Goal: Task Accomplishment & Management: Manage account settings

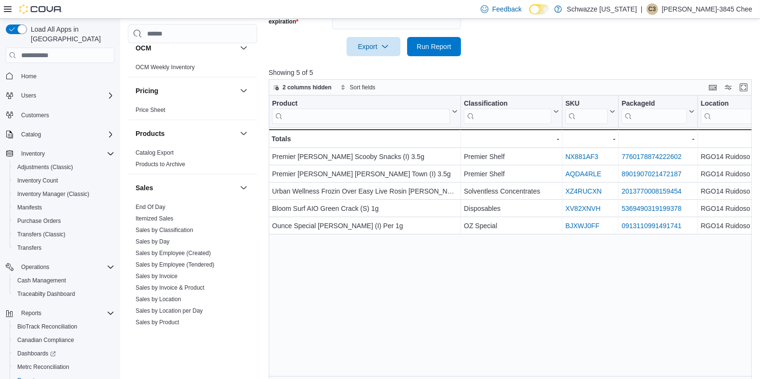
scroll to position [668, 0]
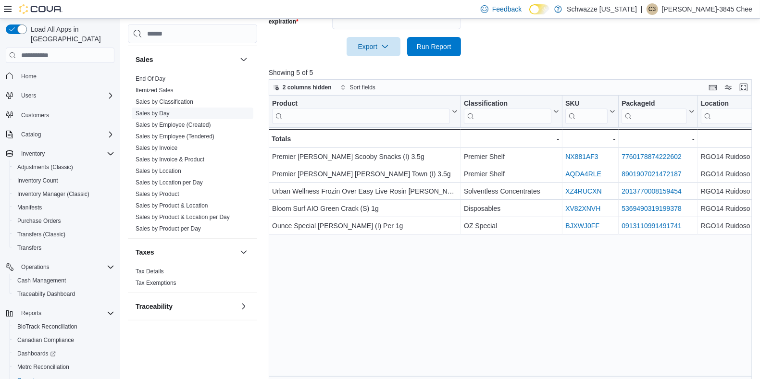
click at [164, 110] on link "Sales by Day" at bounding box center [153, 113] width 34 height 7
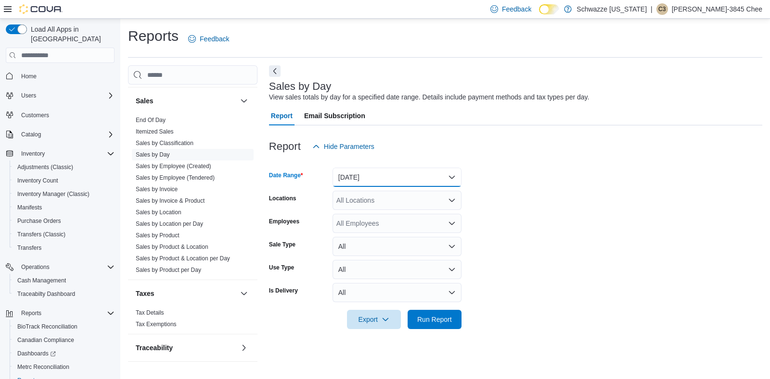
click at [359, 177] on button "Yesterday" at bounding box center [396, 177] width 129 height 19
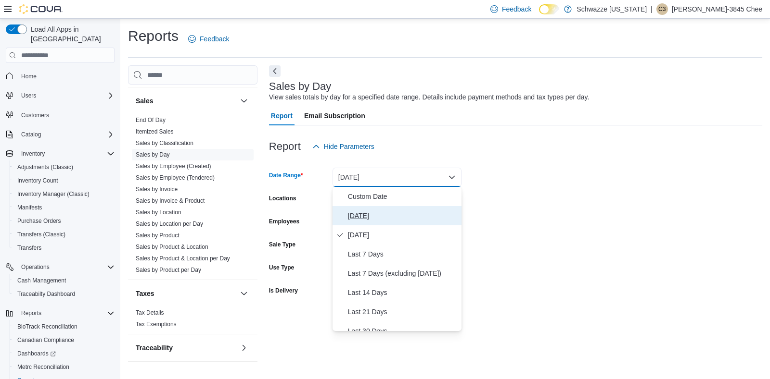
click at [367, 215] on span "Today" at bounding box center [403, 216] width 110 height 12
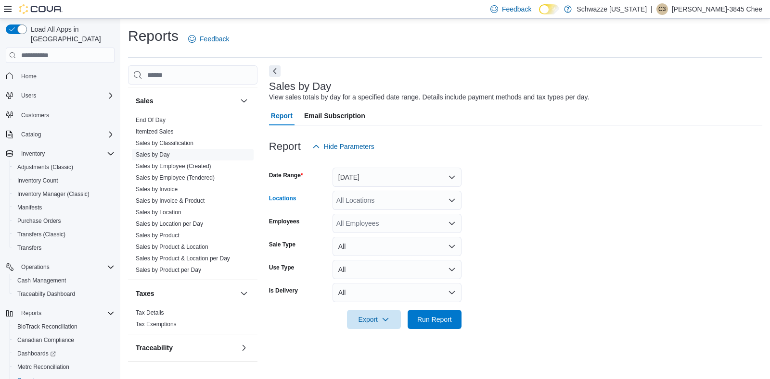
click at [380, 204] on div "All Locations" at bounding box center [396, 200] width 129 height 19
type input "***"
click at [400, 211] on button "RGO14 Ruidoso" at bounding box center [396, 217] width 129 height 14
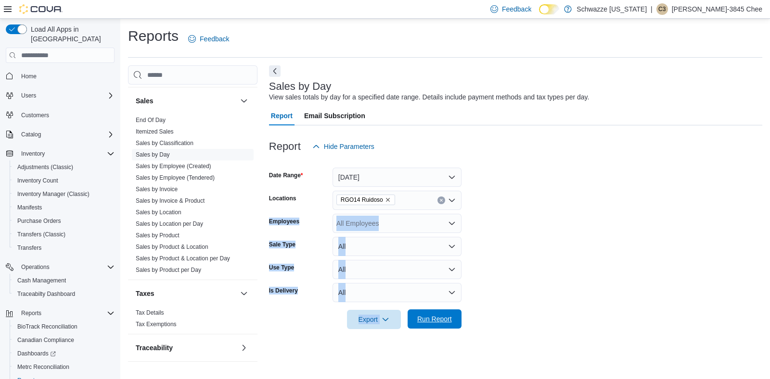
drag, startPoint x: 506, startPoint y: 207, endPoint x: 419, endPoint y: 321, distance: 143.8
click at [419, 321] on form "Date Range Today Locations RGO14 Ruidoso Employees All Employees Sale Type All …" at bounding box center [515, 242] width 493 height 173
click at [419, 321] on span "Run Report" at bounding box center [434, 320] width 35 height 10
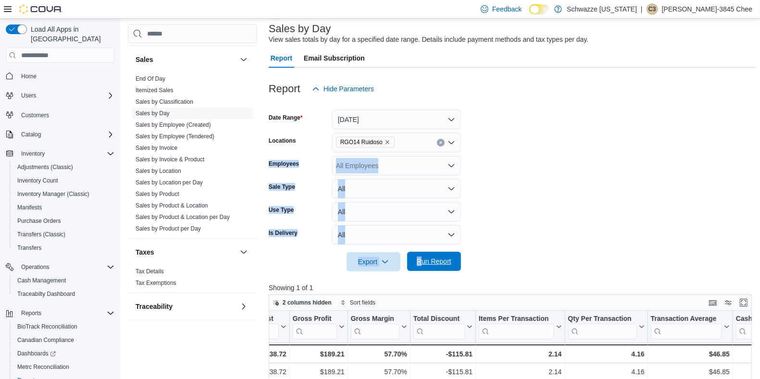
scroll to position [56, 0]
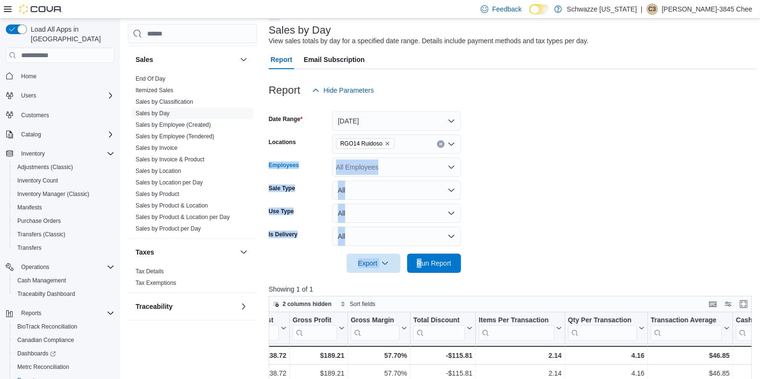
click at [424, 166] on div "All Employees" at bounding box center [396, 167] width 129 height 19
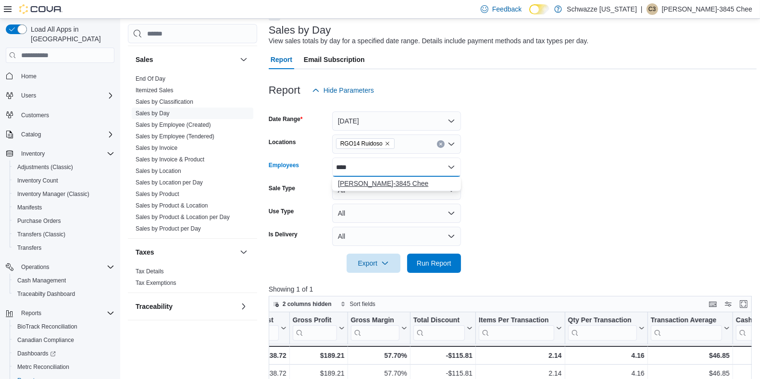
type input "****"
click at [379, 181] on span "[PERSON_NAME]-3845 Chee" at bounding box center [396, 184] width 117 height 10
click at [524, 105] on div at bounding box center [513, 106] width 488 height 12
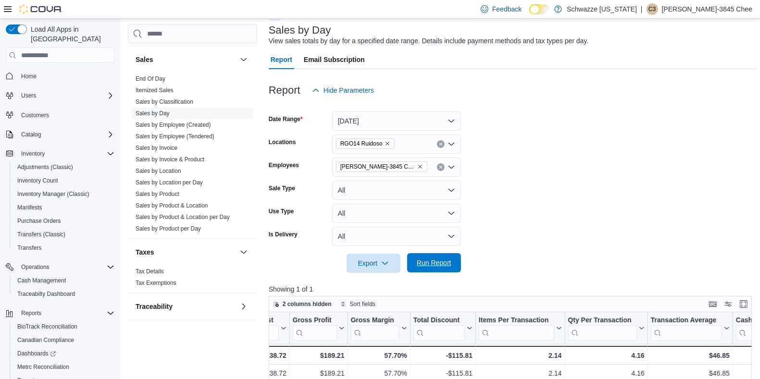
click at [442, 259] on span "Run Report" at bounding box center [434, 262] width 42 height 19
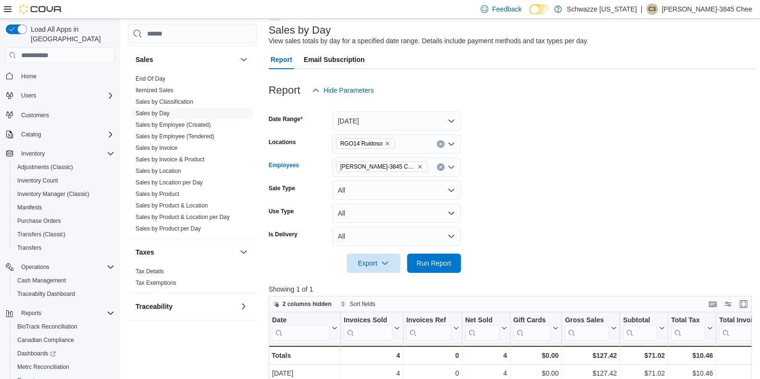
click at [439, 166] on icon "Clear input" at bounding box center [441, 167] width 4 height 4
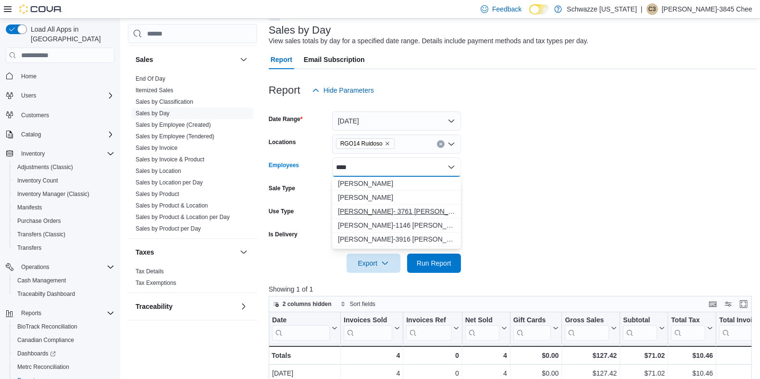
type input "****"
click at [385, 212] on span "[PERSON_NAME]- 3761 [PERSON_NAME]" at bounding box center [396, 212] width 117 height 10
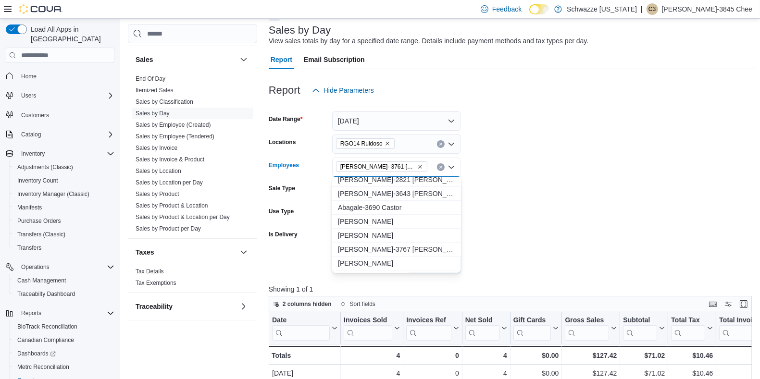
scroll to position [84, 0]
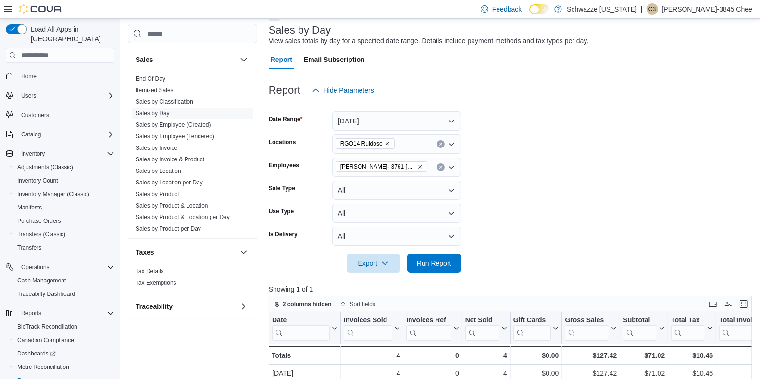
click at [478, 201] on form "Date Range Today Locations RGO14 Ruidoso Employees Jennifer- 3761 Seward Sale T…" at bounding box center [513, 186] width 488 height 173
click at [438, 259] on span "Run Report" at bounding box center [434, 263] width 35 height 10
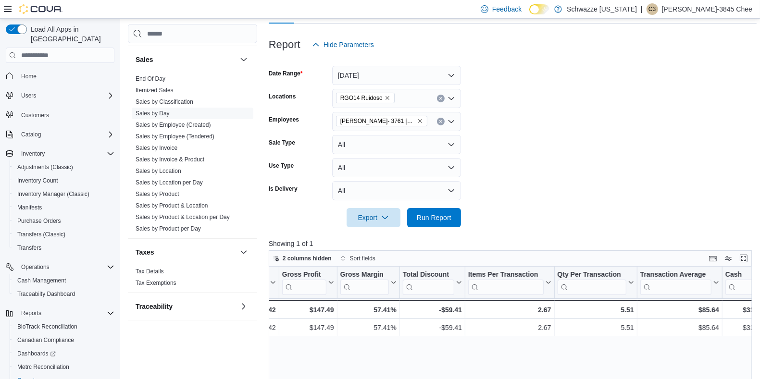
scroll to position [0, 554]
click at [438, 120] on button "Clear input" at bounding box center [441, 122] width 8 height 8
drag, startPoint x: 536, startPoint y: 183, endPoint x: 436, endPoint y: 220, distance: 107.1
click at [436, 220] on form "Date Range Today Locations RGO14 Ruidoso Employees All Employees Sale Type All …" at bounding box center [513, 140] width 488 height 173
click at [436, 220] on span "Run Report" at bounding box center [434, 218] width 35 height 10
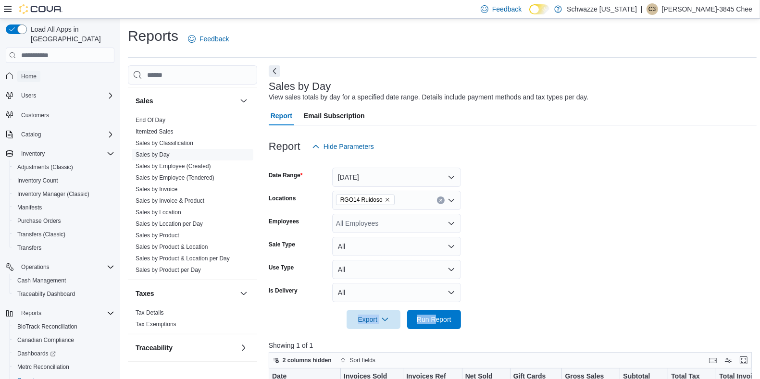
click at [24, 73] on span "Home" at bounding box center [28, 77] width 15 height 8
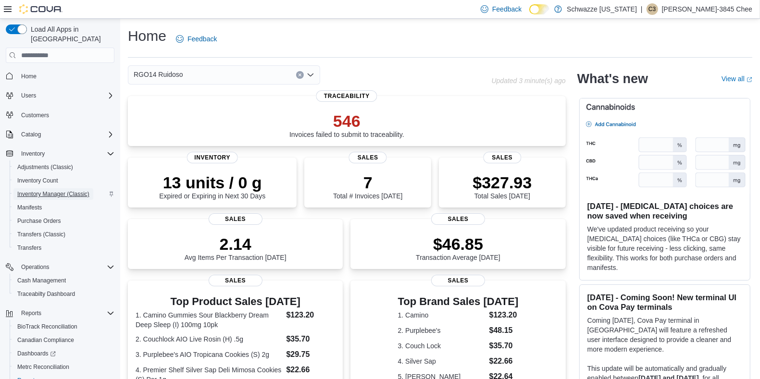
click at [51, 190] on span "Inventory Manager (Classic)" at bounding box center [53, 194] width 72 height 8
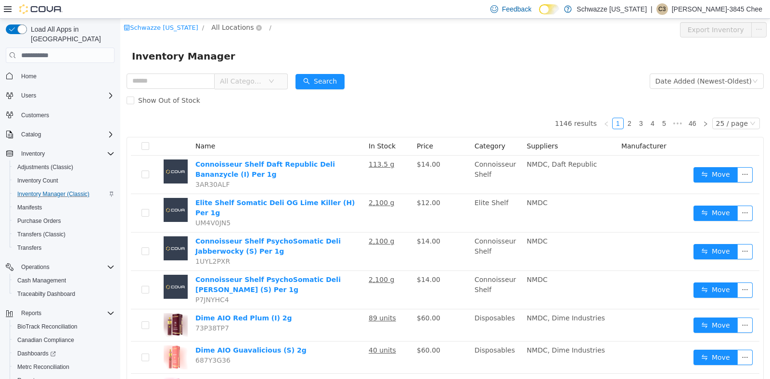
click at [232, 29] on span "All Locations" at bounding box center [232, 27] width 42 height 11
type input "***"
click at [252, 96] on span "RGO14 Ruidoso" at bounding box center [263, 96] width 52 height 8
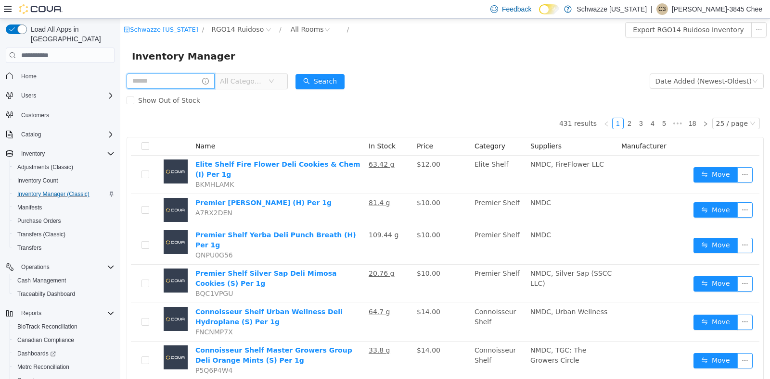
click at [153, 84] on input "text" at bounding box center [170, 81] width 88 height 15
type input "*******"
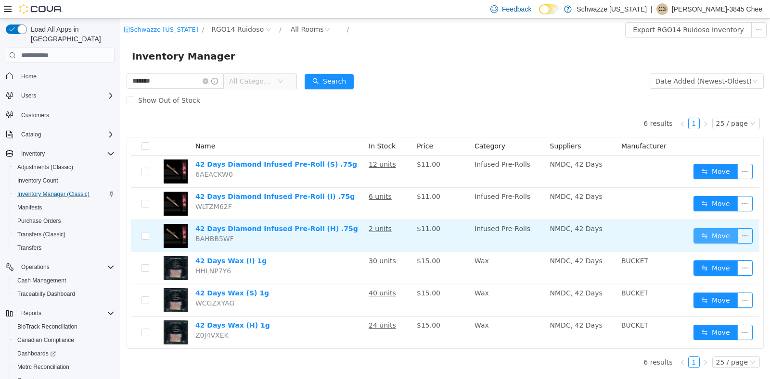
click at [720, 234] on button "Move" at bounding box center [715, 235] width 44 height 15
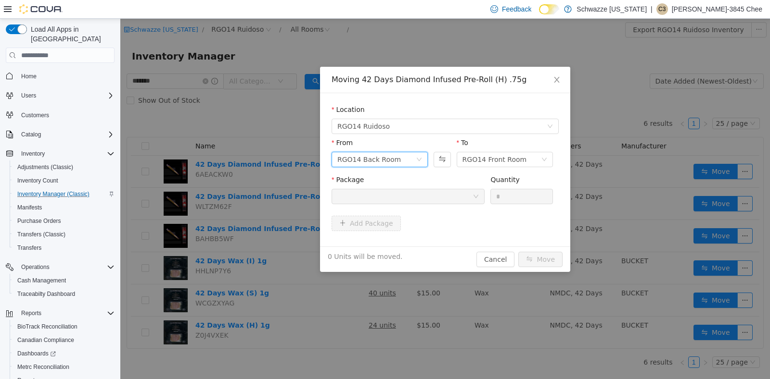
click at [405, 153] on div "RGO14 Back Room" at bounding box center [376, 159] width 78 height 14
click at [391, 197] on li "RGO14 Front Room" at bounding box center [379, 194] width 96 height 15
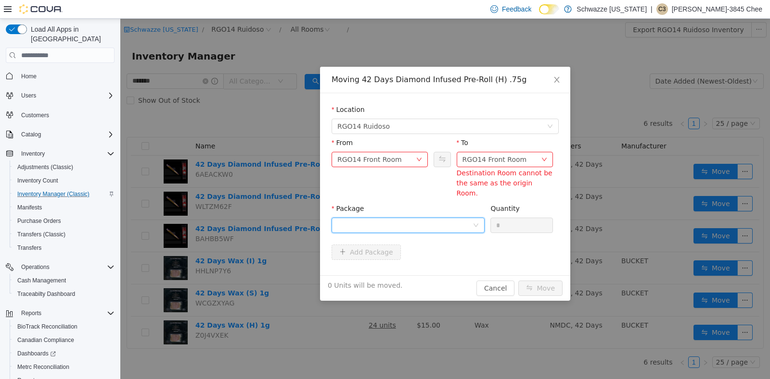
click at [418, 218] on div at bounding box center [404, 225] width 135 height 14
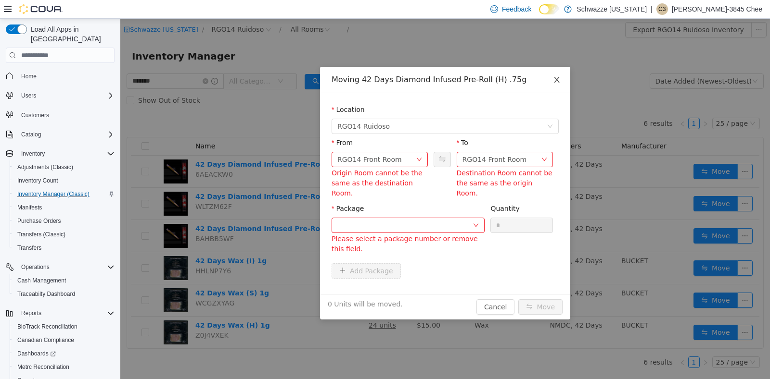
click at [556, 80] on icon "icon: close" at bounding box center [556, 80] width 5 height 6
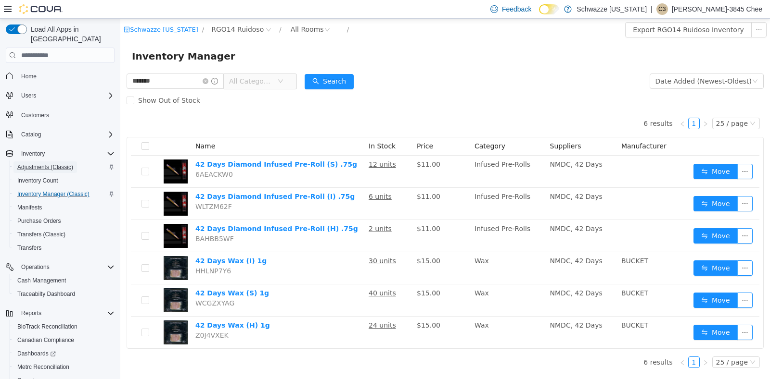
click at [27, 164] on span "Adjustments (Classic)" at bounding box center [45, 168] width 56 height 8
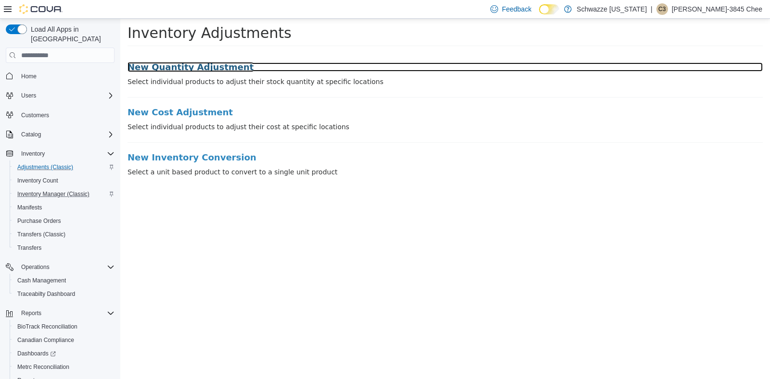
click at [210, 65] on h3 "New Quantity Adjustment" at bounding box center [444, 68] width 635 height 10
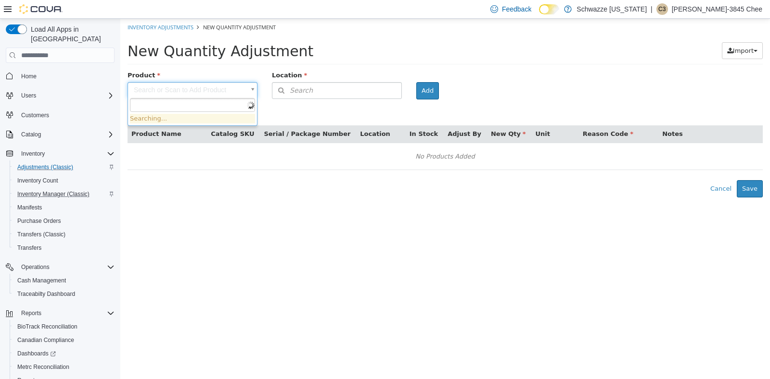
click at [199, 89] on body "× Inventory Adjustments New Quantity Adjustment New Quantity Adjustment Import …" at bounding box center [444, 108] width 649 height 179
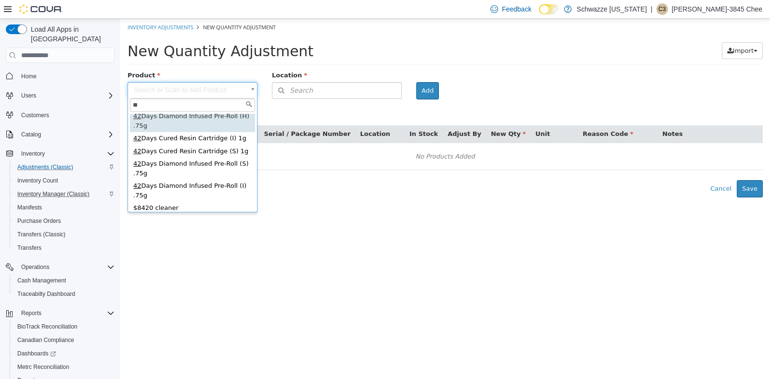
scroll to position [101, 0]
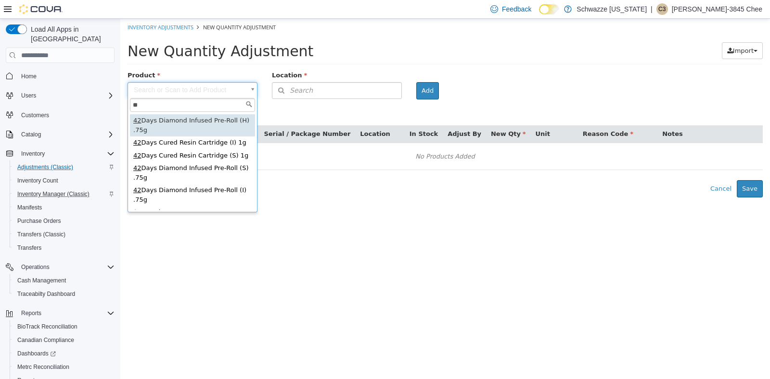
type input "**"
type input "**********"
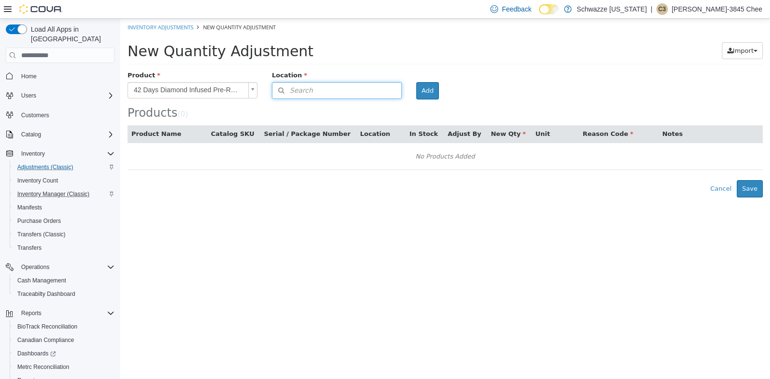
click at [317, 93] on button "Search" at bounding box center [337, 90] width 130 height 17
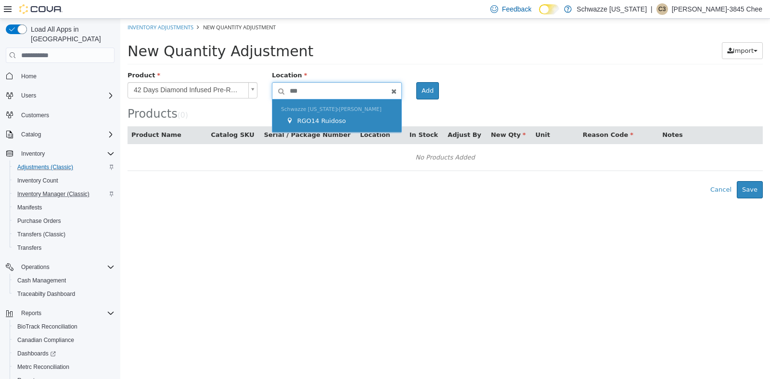
type input "***"
click at [319, 118] on span "RGO14 Ruidoso" at bounding box center [321, 120] width 49 height 7
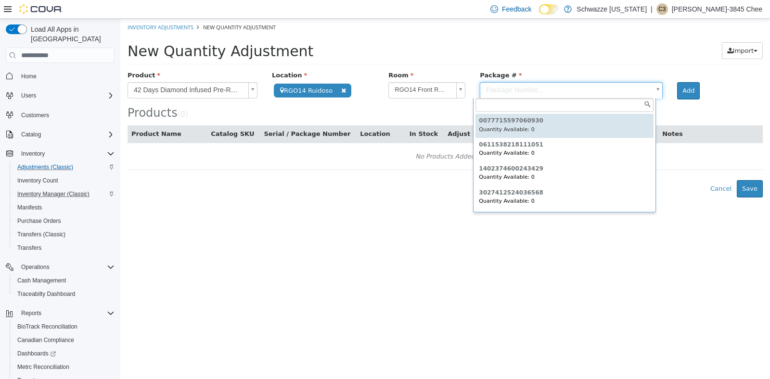
click at [543, 89] on body "**********" at bounding box center [444, 108] width 649 height 179
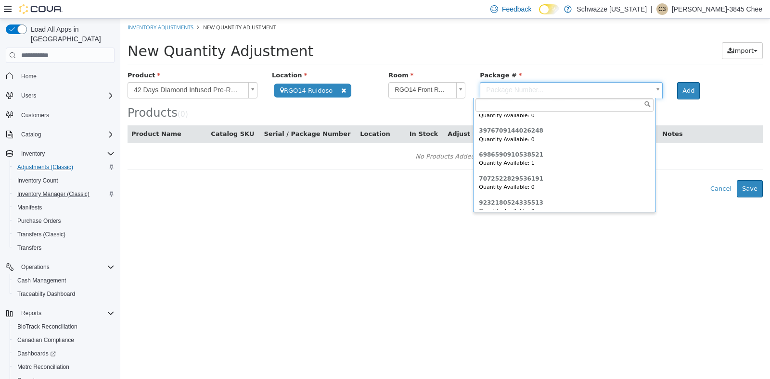
scroll to position [95, 0]
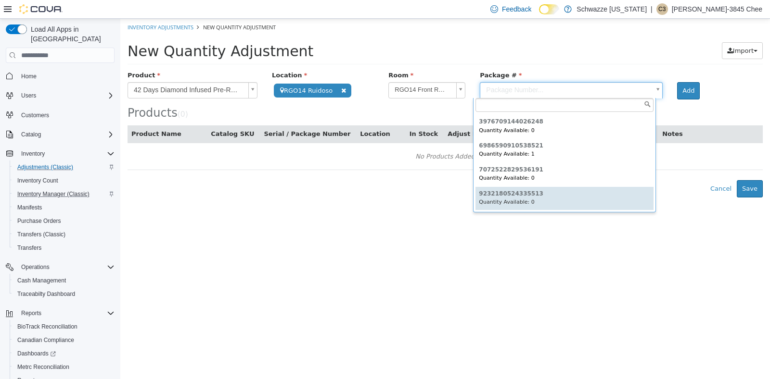
type input "**********"
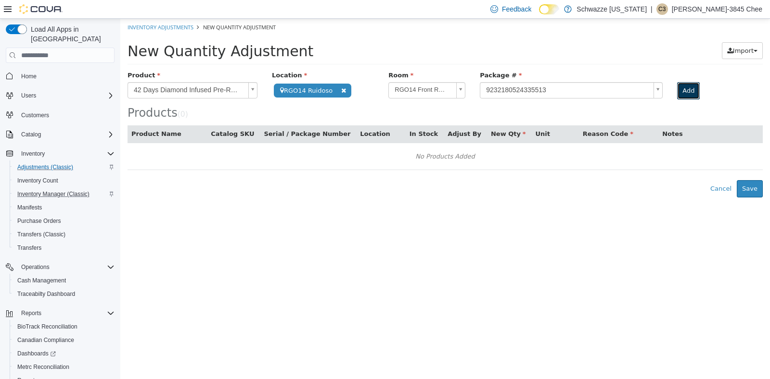
click at [680, 90] on button "Add" at bounding box center [688, 90] width 23 height 17
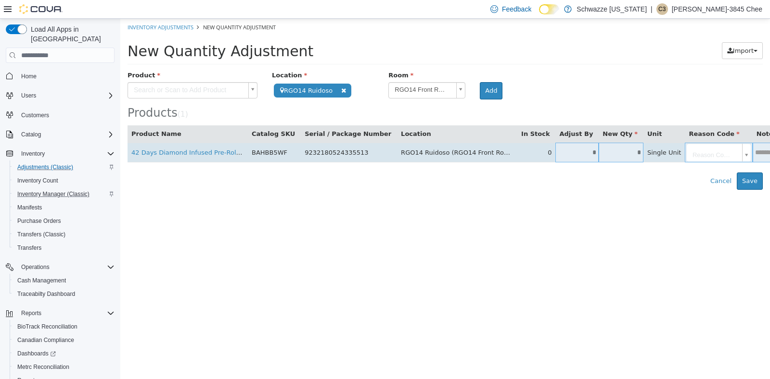
click at [598, 155] on input "*" at bounding box center [620, 152] width 45 height 7
type input "*"
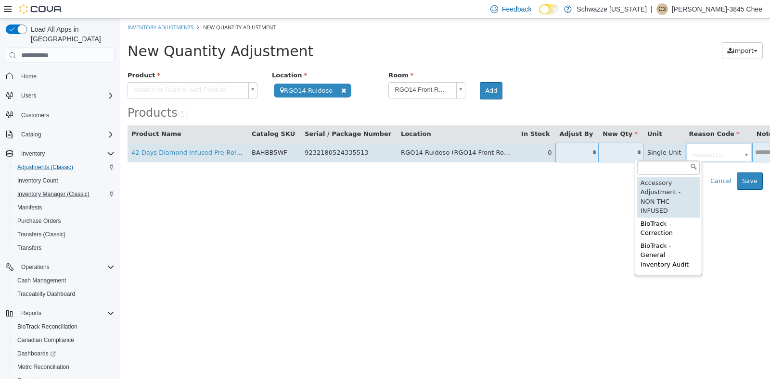
click at [676, 147] on body "**********" at bounding box center [444, 104] width 649 height 171
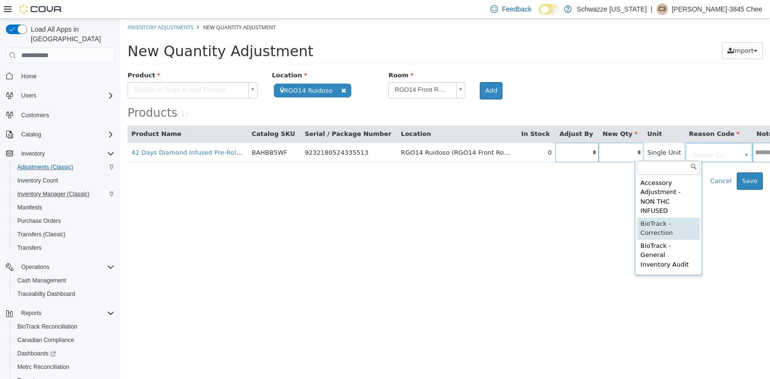
type input "**********"
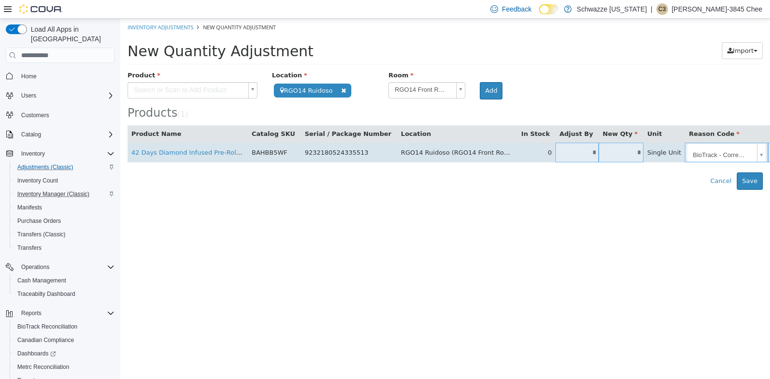
click at [760, 151] on input "text" at bounding box center [783, 152] width 30 height 7
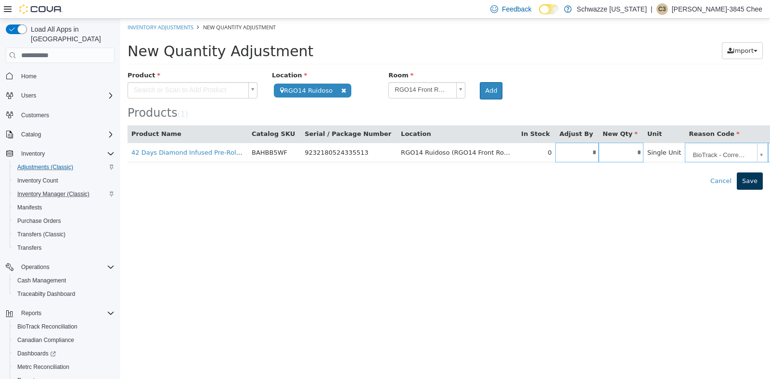
type input "**********"
click at [746, 181] on button "Save" at bounding box center [749, 181] width 26 height 17
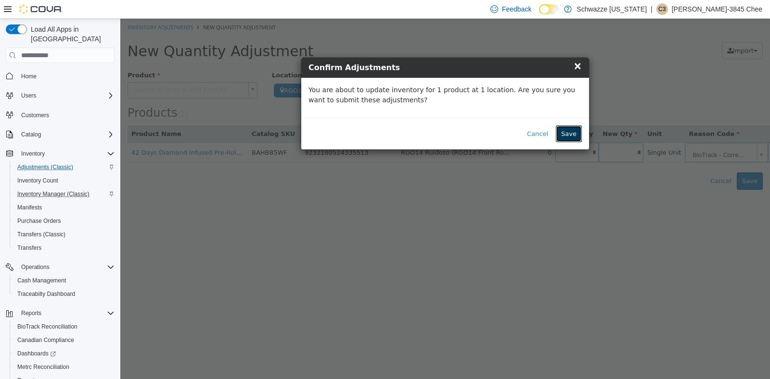
click at [574, 130] on button "Save" at bounding box center [569, 134] width 26 height 17
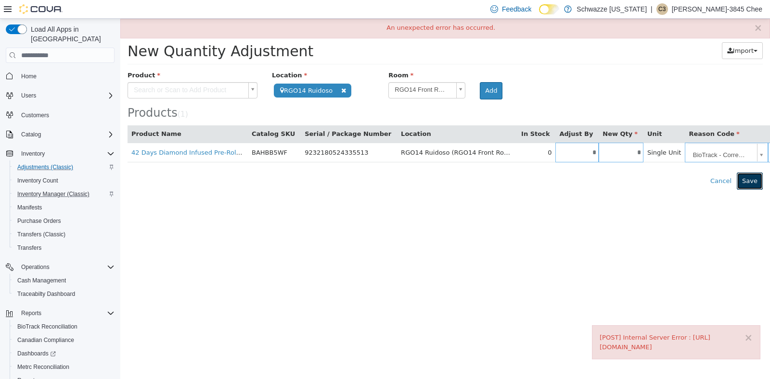
click at [753, 183] on button "Save" at bounding box center [749, 181] width 26 height 17
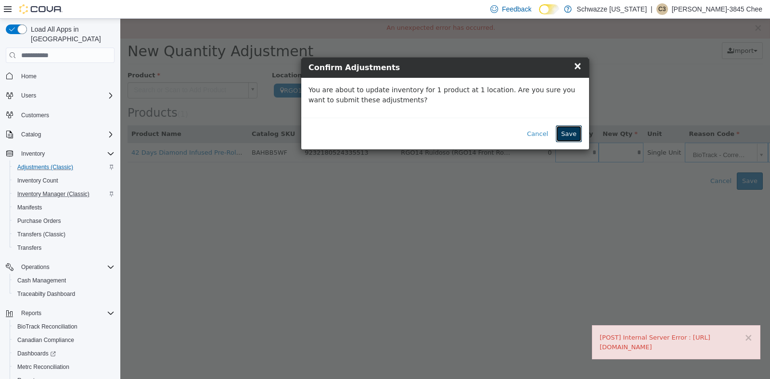
click at [573, 136] on button "Save" at bounding box center [569, 134] width 26 height 17
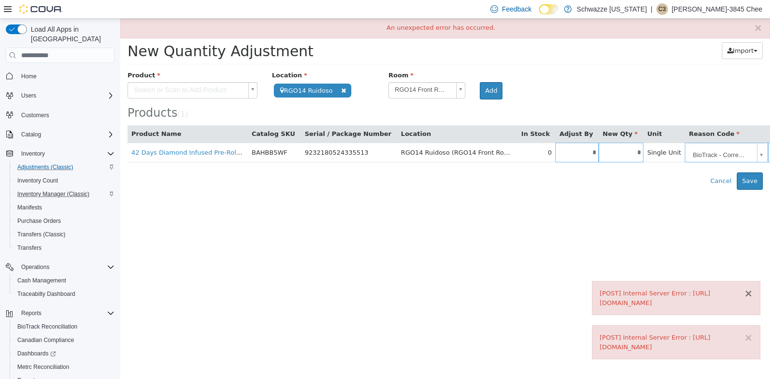
click at [746, 294] on button "×" at bounding box center [748, 294] width 9 height 10
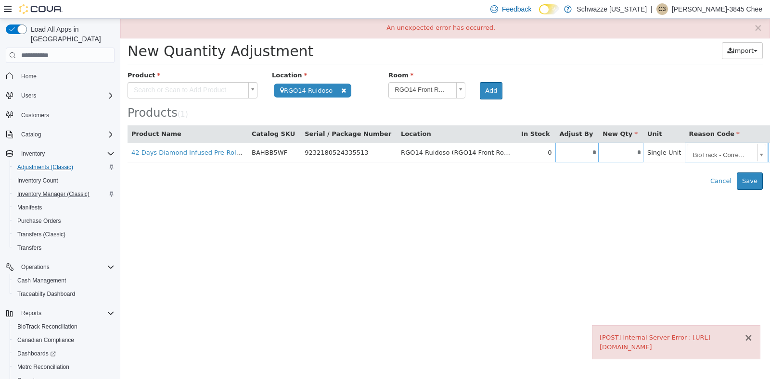
click at [748, 337] on button "×" at bounding box center [748, 338] width 9 height 10
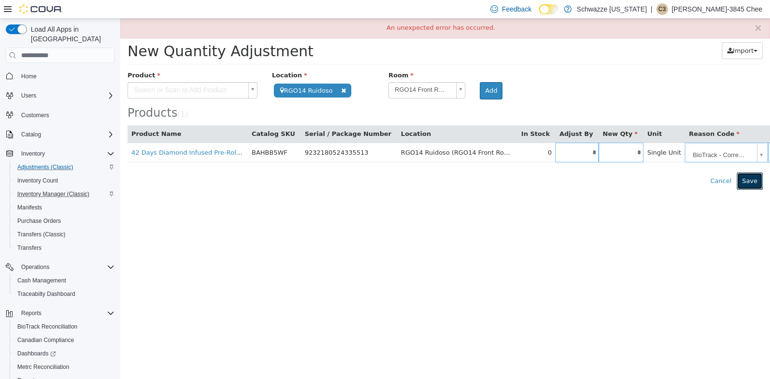
click at [747, 175] on button "Save" at bounding box center [749, 181] width 26 height 17
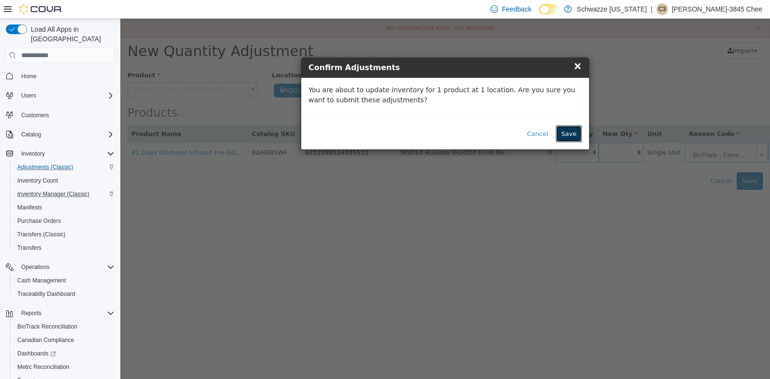
click at [567, 126] on button "Save" at bounding box center [569, 134] width 26 height 17
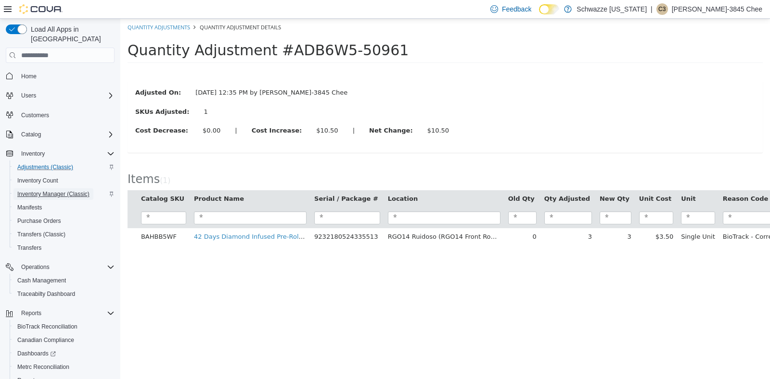
click at [66, 190] on span "Inventory Manager (Classic)" at bounding box center [53, 194] width 72 height 8
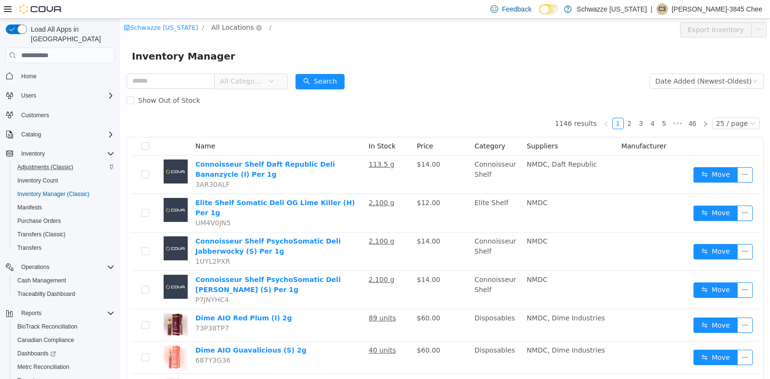
click at [225, 22] on span "All Locations" at bounding box center [232, 27] width 42 height 11
type input "**"
click at [218, 25] on span "All Locations" at bounding box center [232, 27] width 42 height 11
click at [221, 25] on span "All Locations" at bounding box center [232, 27] width 42 height 11
type input "***"
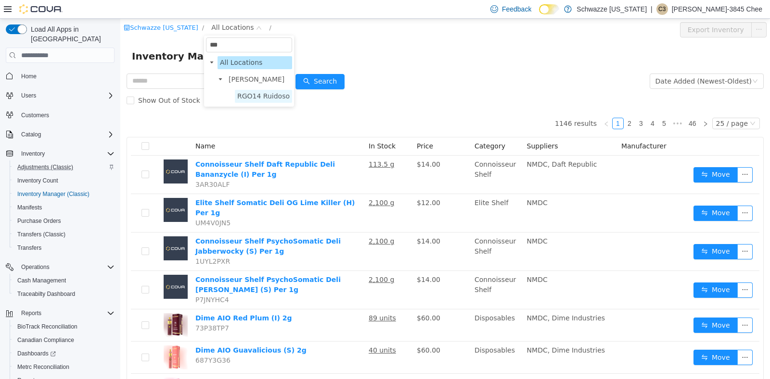
click at [265, 98] on span "RGO14 Ruidoso" at bounding box center [263, 96] width 52 height 8
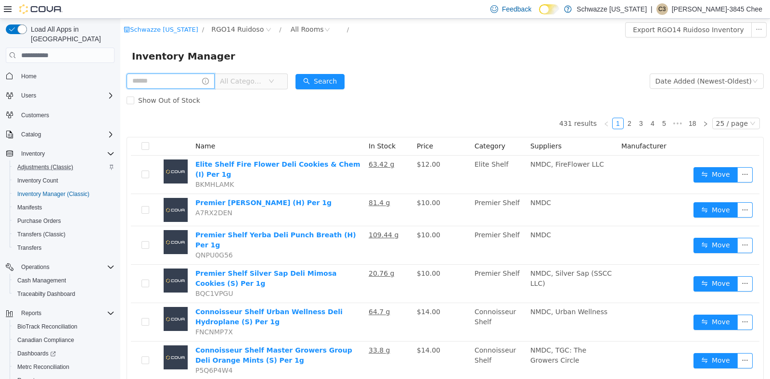
click at [178, 86] on input "text" at bounding box center [170, 81] width 88 height 15
type input "*******"
click at [320, 77] on button "Search" at bounding box center [328, 81] width 49 height 15
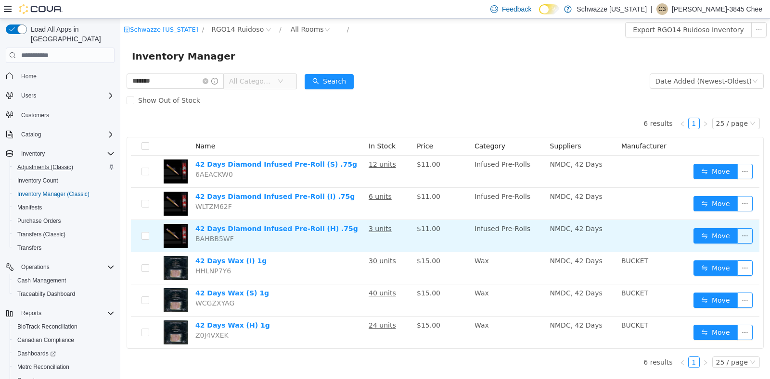
click at [724, 227] on td "Move" at bounding box center [724, 236] width 70 height 32
click at [724, 232] on button "Move" at bounding box center [715, 235] width 44 height 15
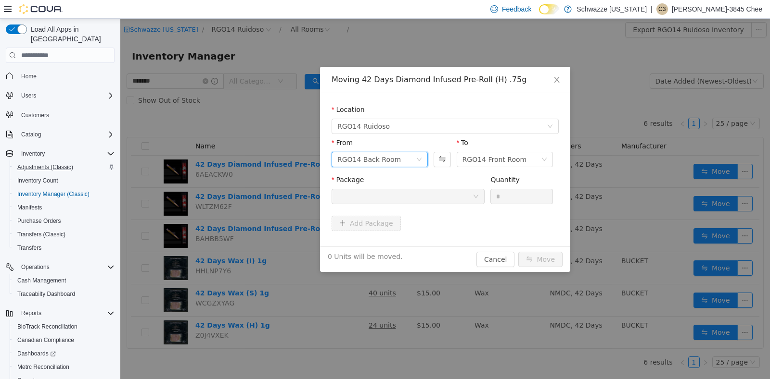
click at [371, 158] on div "RGO14 Back Room" at bounding box center [368, 159] width 63 height 14
click at [381, 196] on li "RGO14 Front Room" at bounding box center [379, 194] width 96 height 15
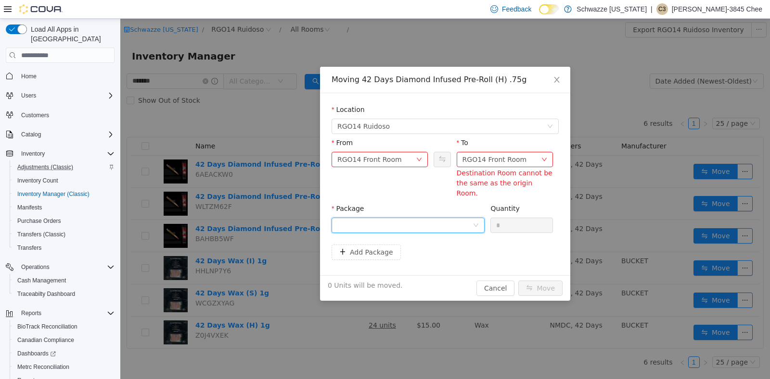
click at [405, 218] on div at bounding box center [404, 225] width 135 height 14
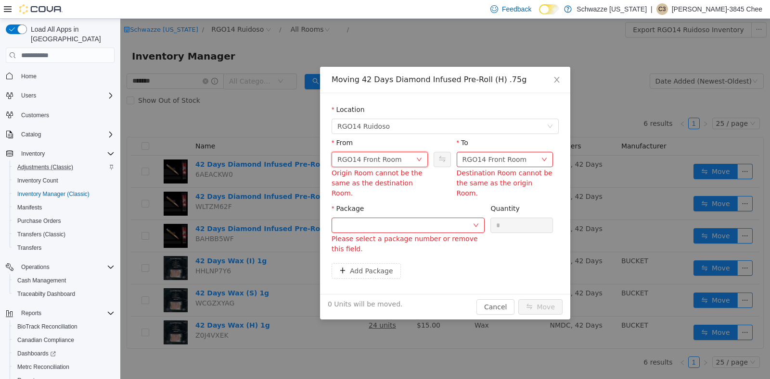
click at [404, 158] on div "RGO14 Front Room" at bounding box center [376, 159] width 78 height 14
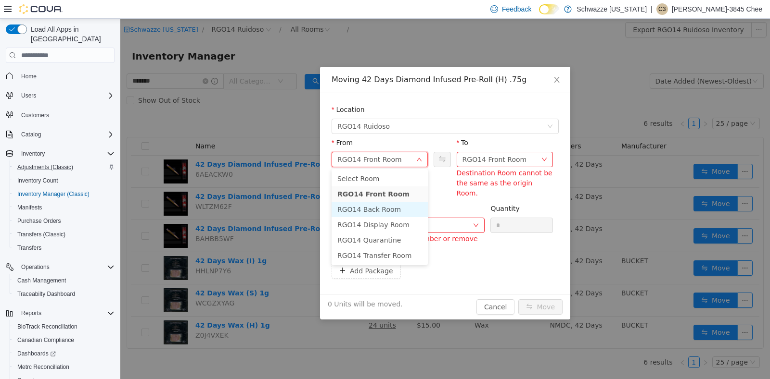
click at [388, 206] on li "RGO14 Back Room" at bounding box center [379, 209] width 96 height 15
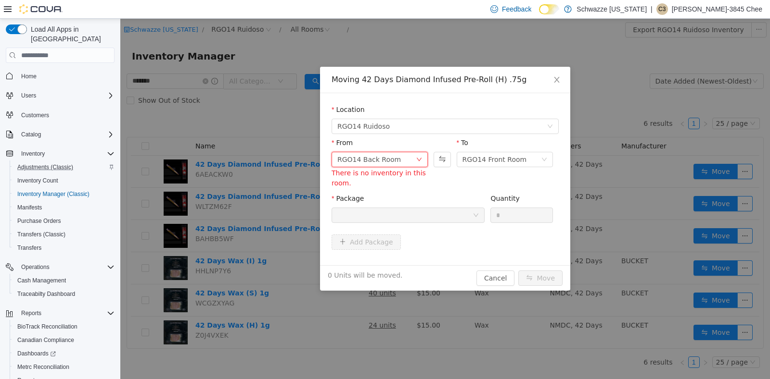
click at [396, 152] on div "RGO14 Back Room" at bounding box center [376, 159] width 78 height 14
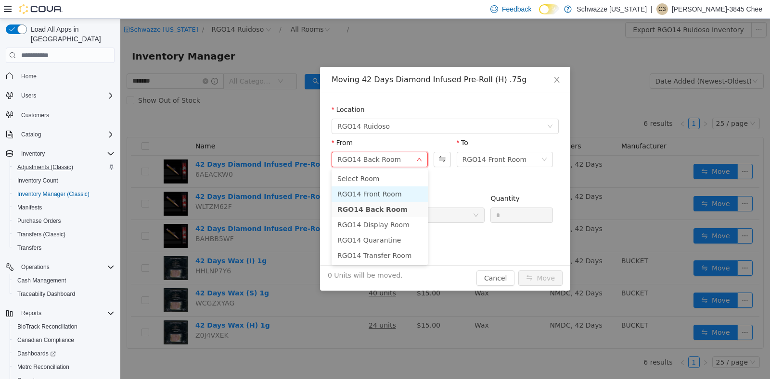
click at [383, 192] on li "RGO14 Front Room" at bounding box center [379, 194] width 96 height 15
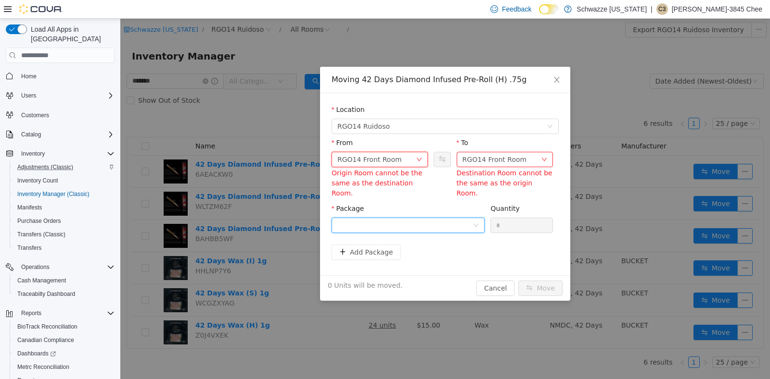
click at [437, 218] on div at bounding box center [404, 225] width 135 height 14
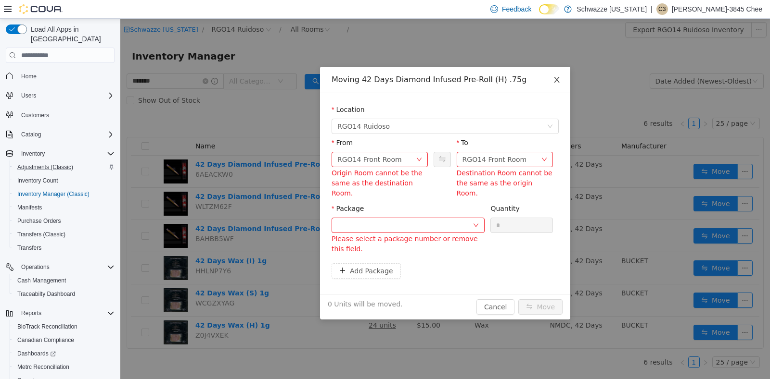
click at [557, 84] on icon "icon: close" at bounding box center [557, 80] width 8 height 8
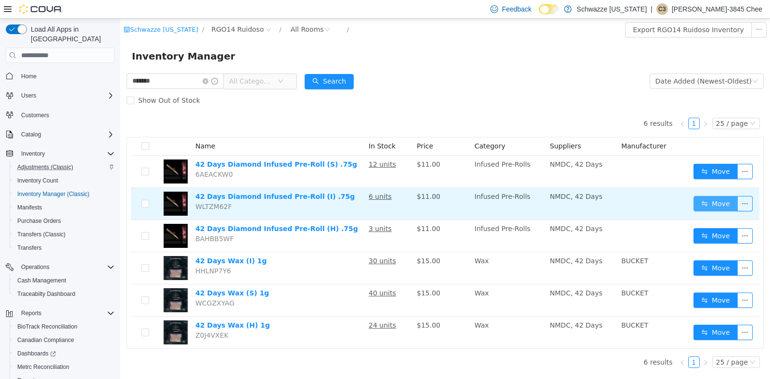
click at [704, 203] on button "Move" at bounding box center [715, 203] width 44 height 15
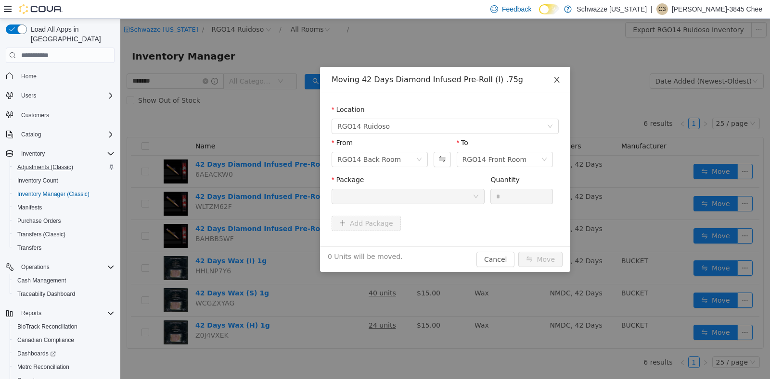
click at [554, 82] on icon "icon: close" at bounding box center [557, 80] width 8 height 8
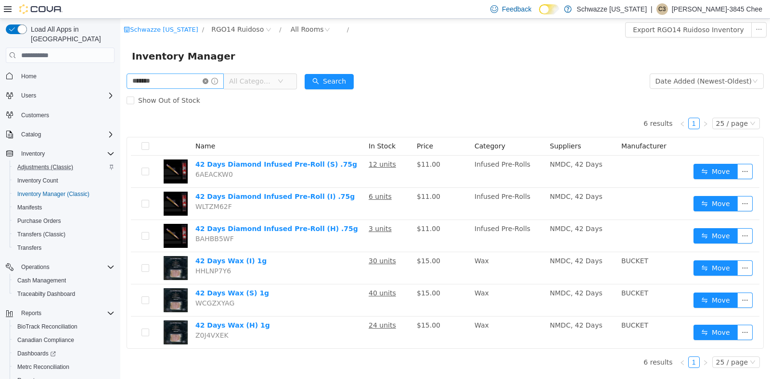
click at [208, 82] on icon "icon: close-circle" at bounding box center [205, 81] width 6 height 6
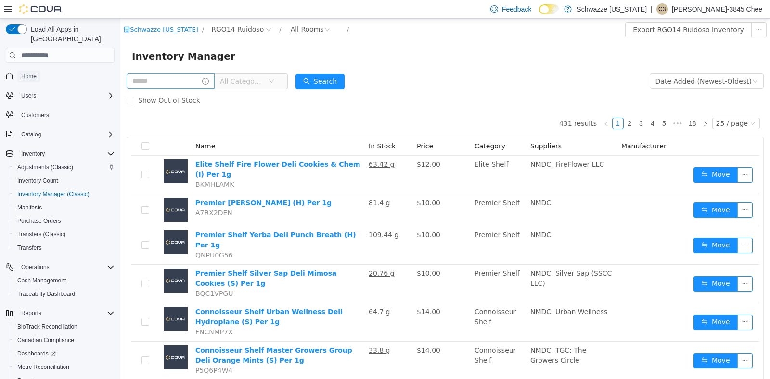
click at [33, 73] on span "Home" at bounding box center [28, 77] width 15 height 8
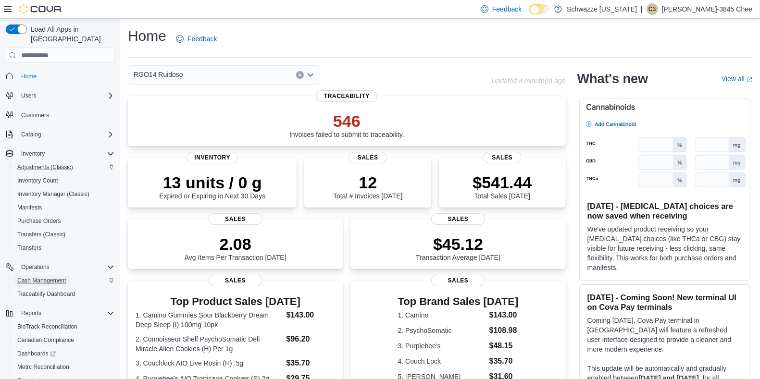
click at [17, 277] on span "Cash Management" at bounding box center [41, 281] width 49 height 8
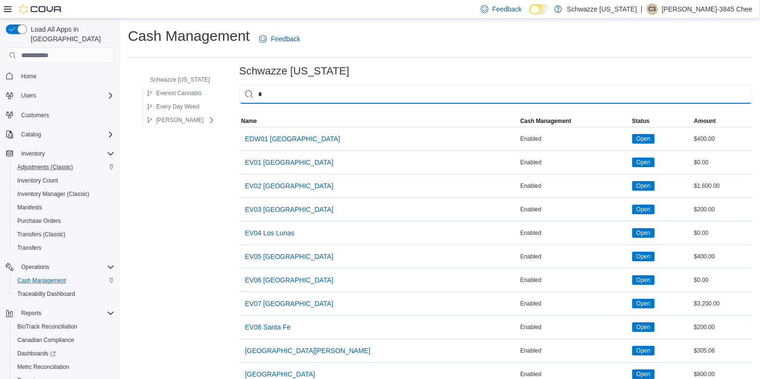
click at [401, 96] on input "*" at bounding box center [496, 94] width 513 height 19
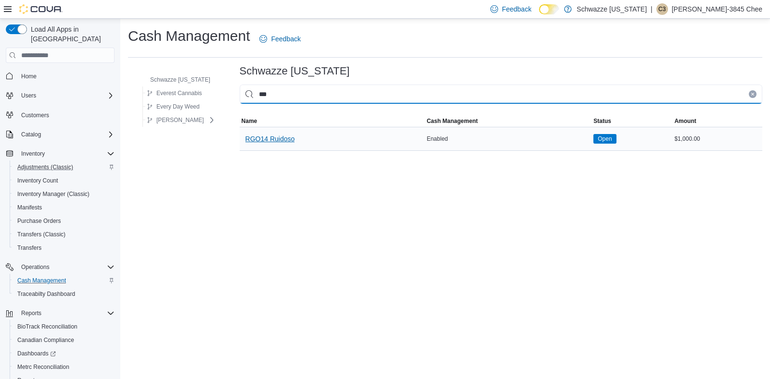
type input "***"
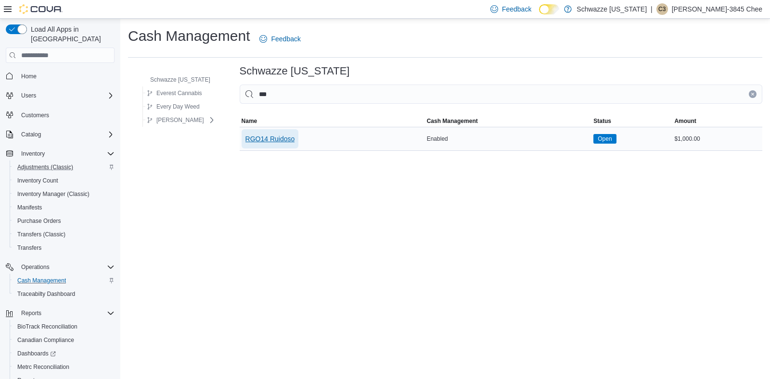
click at [272, 139] on span "RGO14 Ruidoso" at bounding box center [270, 139] width 50 height 10
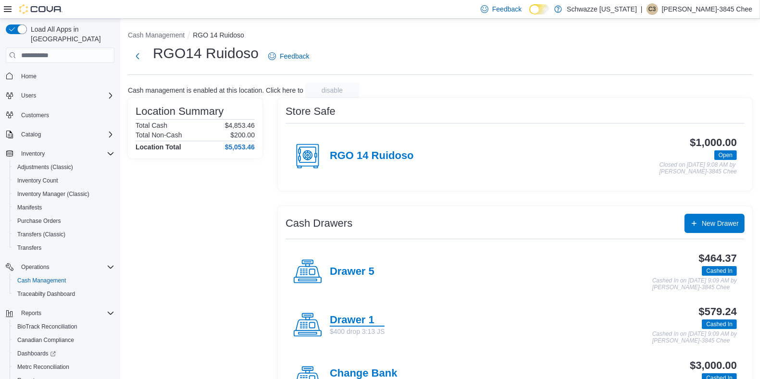
click at [351, 318] on h4 "Drawer 1" at bounding box center [357, 321] width 55 height 13
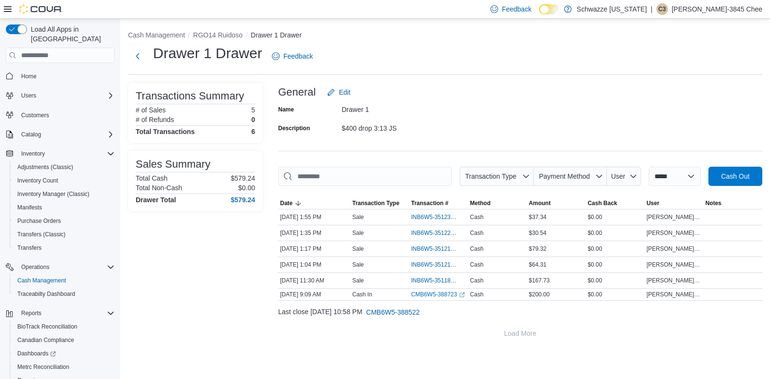
click at [233, 39] on li "RGO14 Ruidoso" at bounding box center [222, 35] width 58 height 10
click at [228, 32] on button "RGO14 Ruidoso" at bounding box center [218, 35] width 50 height 8
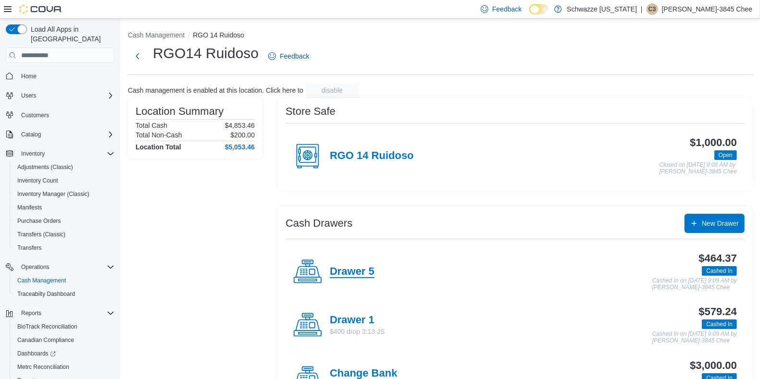
click at [354, 275] on h4 "Drawer 5" at bounding box center [352, 272] width 45 height 13
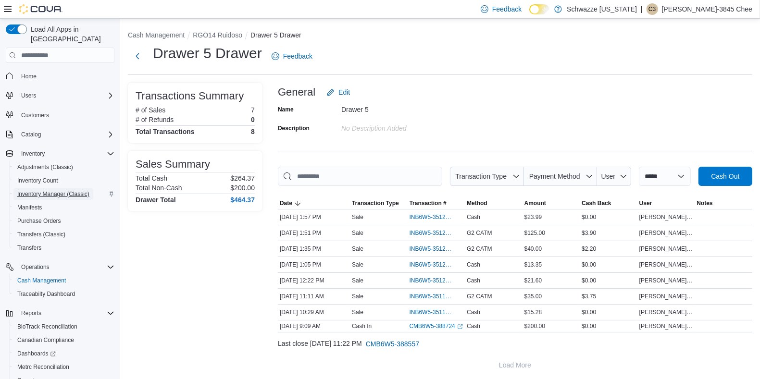
click at [21, 190] on span "Inventory Manager (Classic)" at bounding box center [53, 194] width 72 height 8
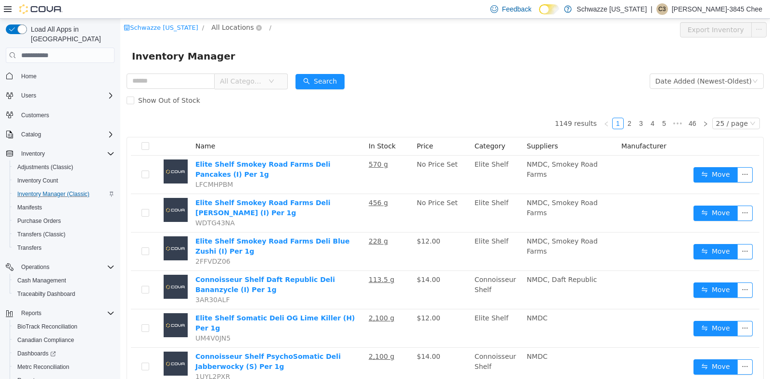
click at [234, 22] on span "All Locations" at bounding box center [232, 27] width 42 height 11
type input "***"
click at [261, 102] on span "RGO14 Ruidoso" at bounding box center [263, 96] width 57 height 13
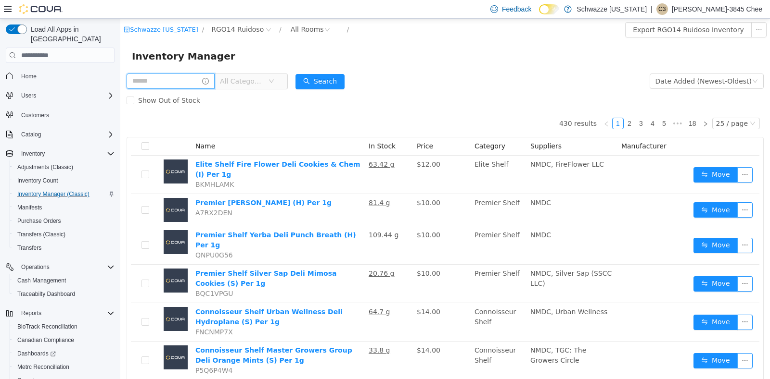
click at [152, 81] on input "text" at bounding box center [170, 81] width 88 height 15
type input "*"
click at [208, 82] on icon "icon: close-circle" at bounding box center [205, 81] width 6 height 6
click at [194, 80] on input "text" at bounding box center [170, 81] width 88 height 15
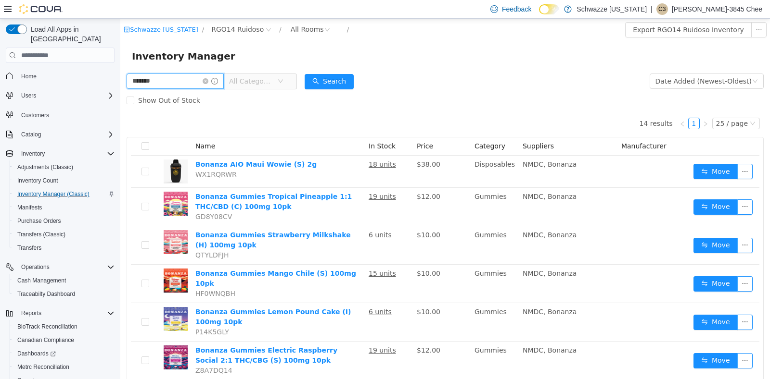
type input "*******"
click at [332, 121] on div "14 results 1 25 / page Name In Stock Price Category Suppliers Manufacturer Bona…" at bounding box center [444, 377] width 637 height 534
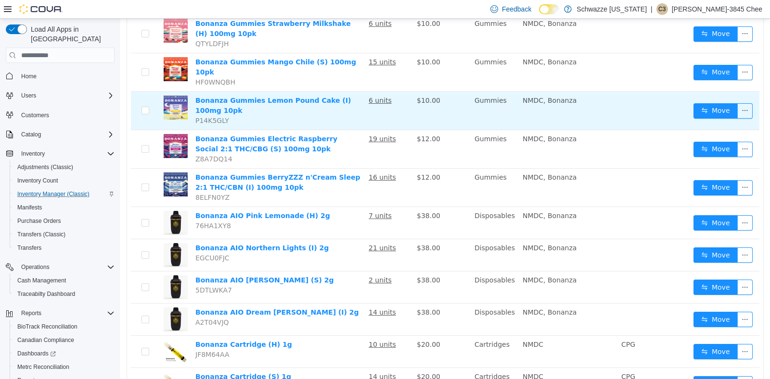
scroll to position [251, 0]
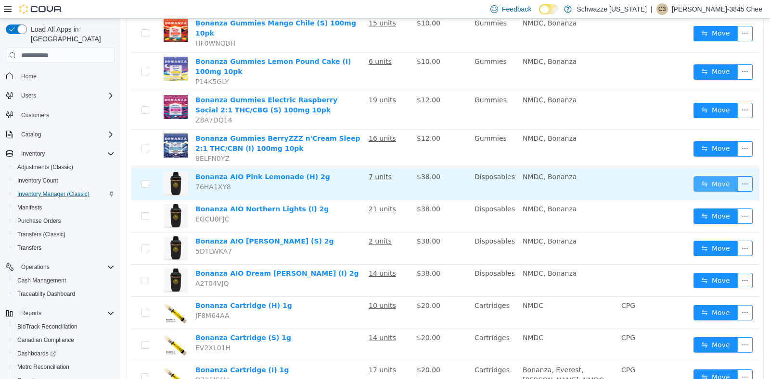
click at [697, 177] on button "Move" at bounding box center [715, 184] width 44 height 15
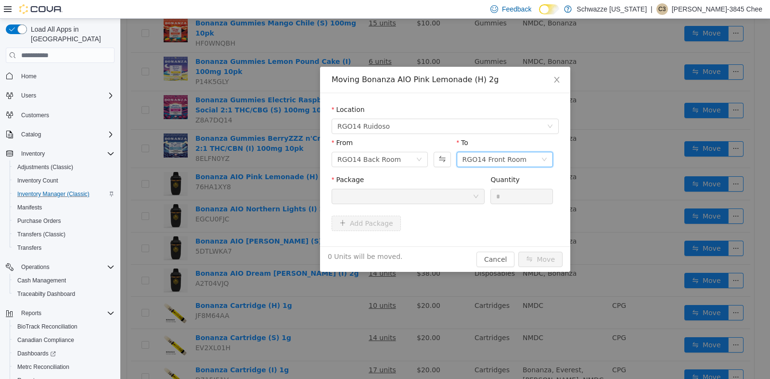
click at [532, 159] on div "RGO14 Front Room" at bounding box center [501, 159] width 78 height 14
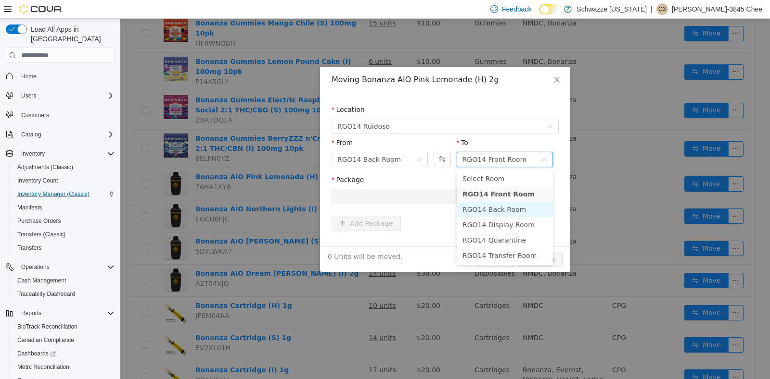
click at [500, 211] on li "RGO14 Back Room" at bounding box center [504, 209] width 96 height 15
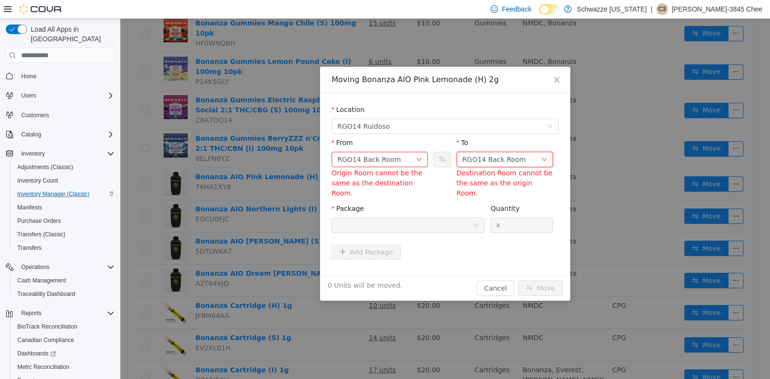
click at [479, 159] on div "RGO14 Back Room" at bounding box center [493, 159] width 63 height 14
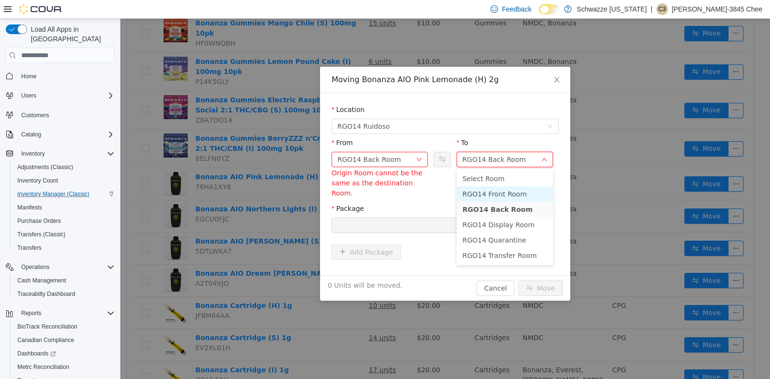
click at [498, 196] on li "RGO14 Front Room" at bounding box center [504, 194] width 96 height 15
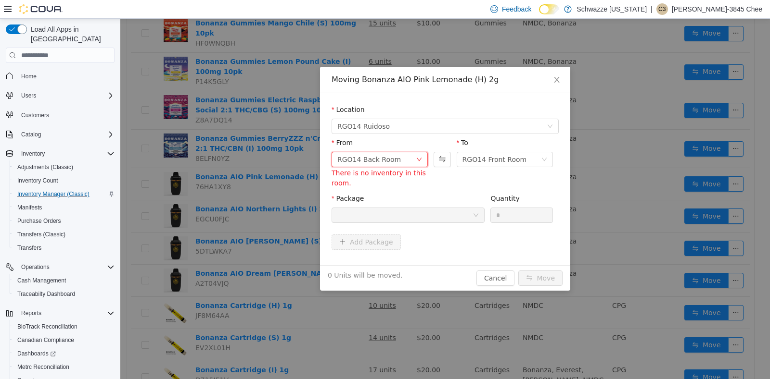
click at [403, 167] on div "RGO14 Back Room" at bounding box center [379, 159] width 96 height 15
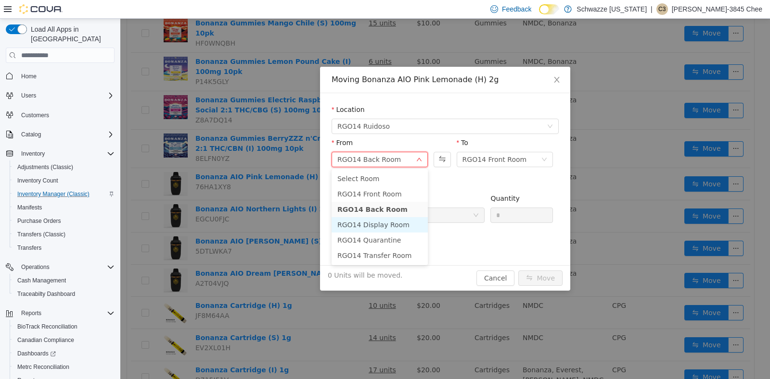
click at [386, 222] on li "RGO14 Display Room" at bounding box center [379, 224] width 96 height 15
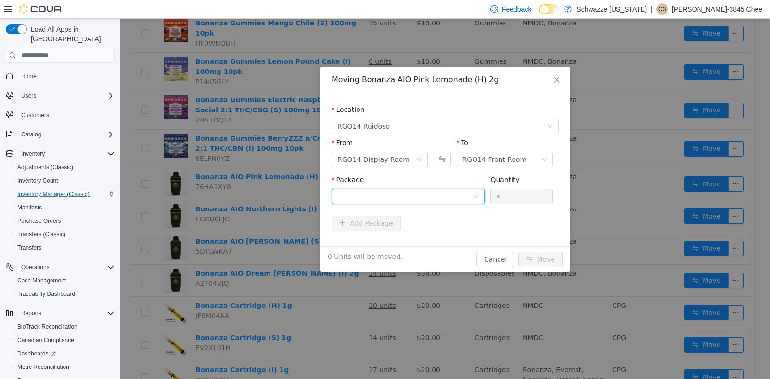
click at [423, 197] on div at bounding box center [404, 197] width 135 height 14
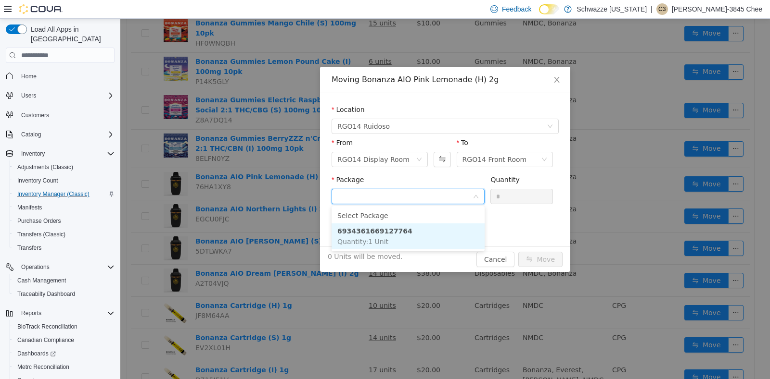
click at [414, 239] on li "6934361669127764 Quantity : 1 Unit" at bounding box center [407, 237] width 153 height 26
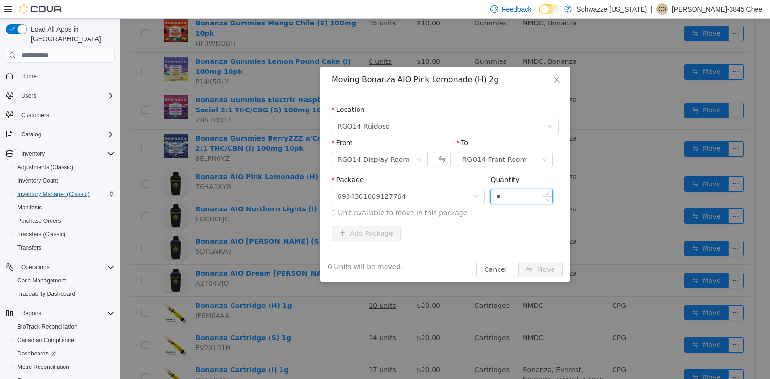
click at [517, 195] on input "*" at bounding box center [522, 197] width 62 height 14
type input "*"
click at [550, 271] on button "Move" at bounding box center [540, 269] width 44 height 15
